Goal: Transaction & Acquisition: Subscribe to service/newsletter

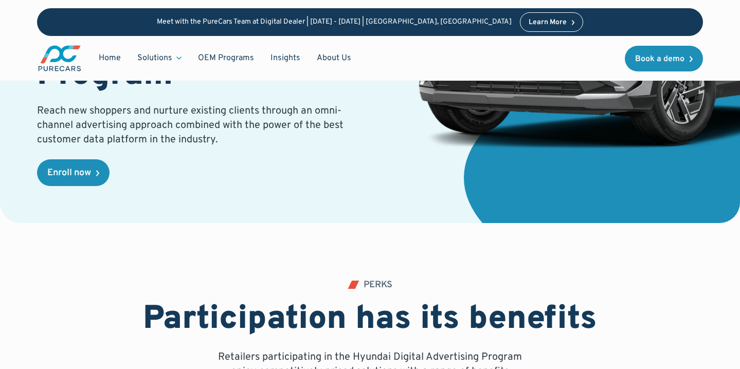
scroll to position [351, 0]
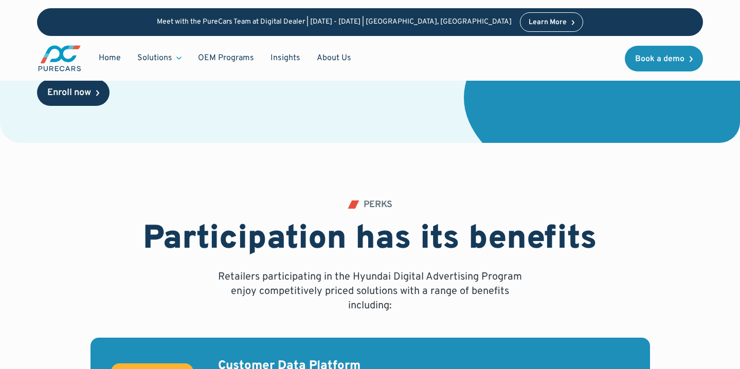
click at [81, 89] on div "Enroll now" at bounding box center [69, 92] width 44 height 9
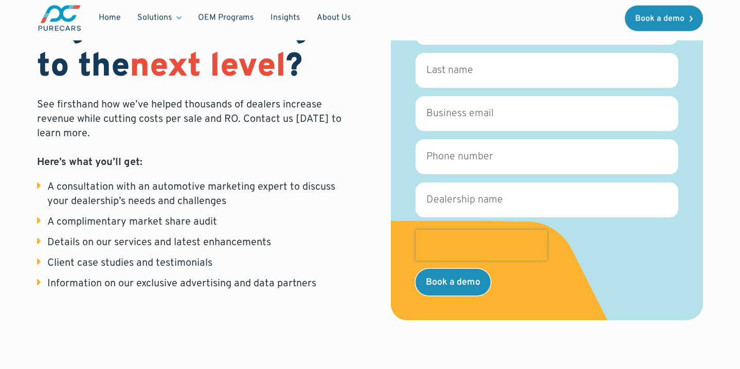
scroll to position [273, 0]
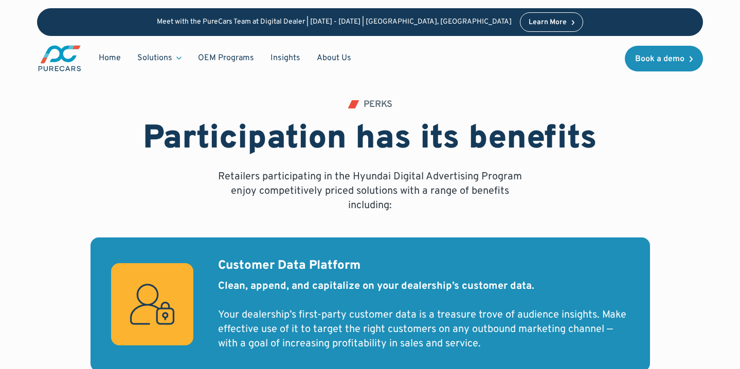
scroll to position [556, 0]
